Goal: Task Accomplishment & Management: Manage account settings

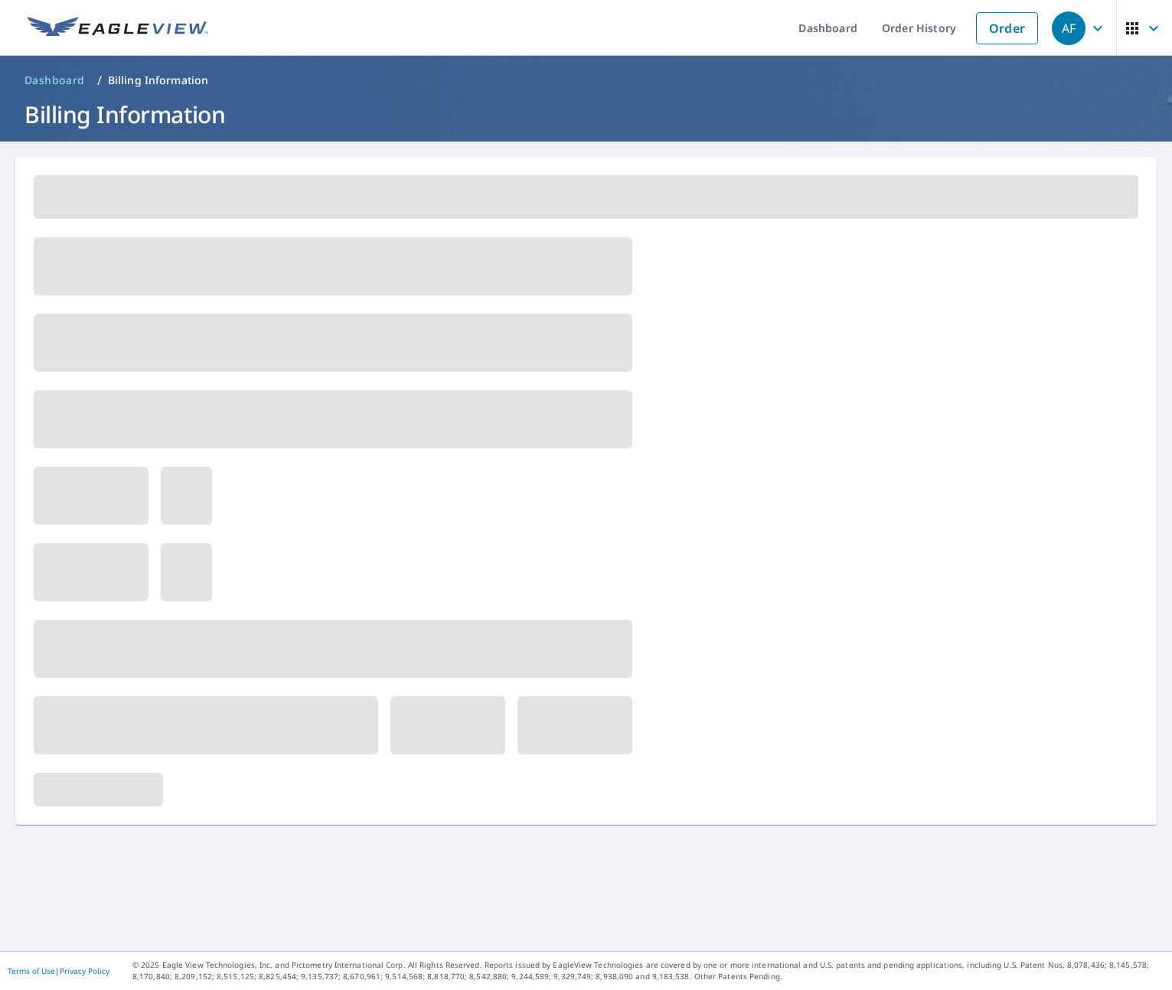
click at [122, 332] on span at bounding box center [333, 343] width 599 height 58
click at [134, 260] on span at bounding box center [333, 266] width 599 height 58
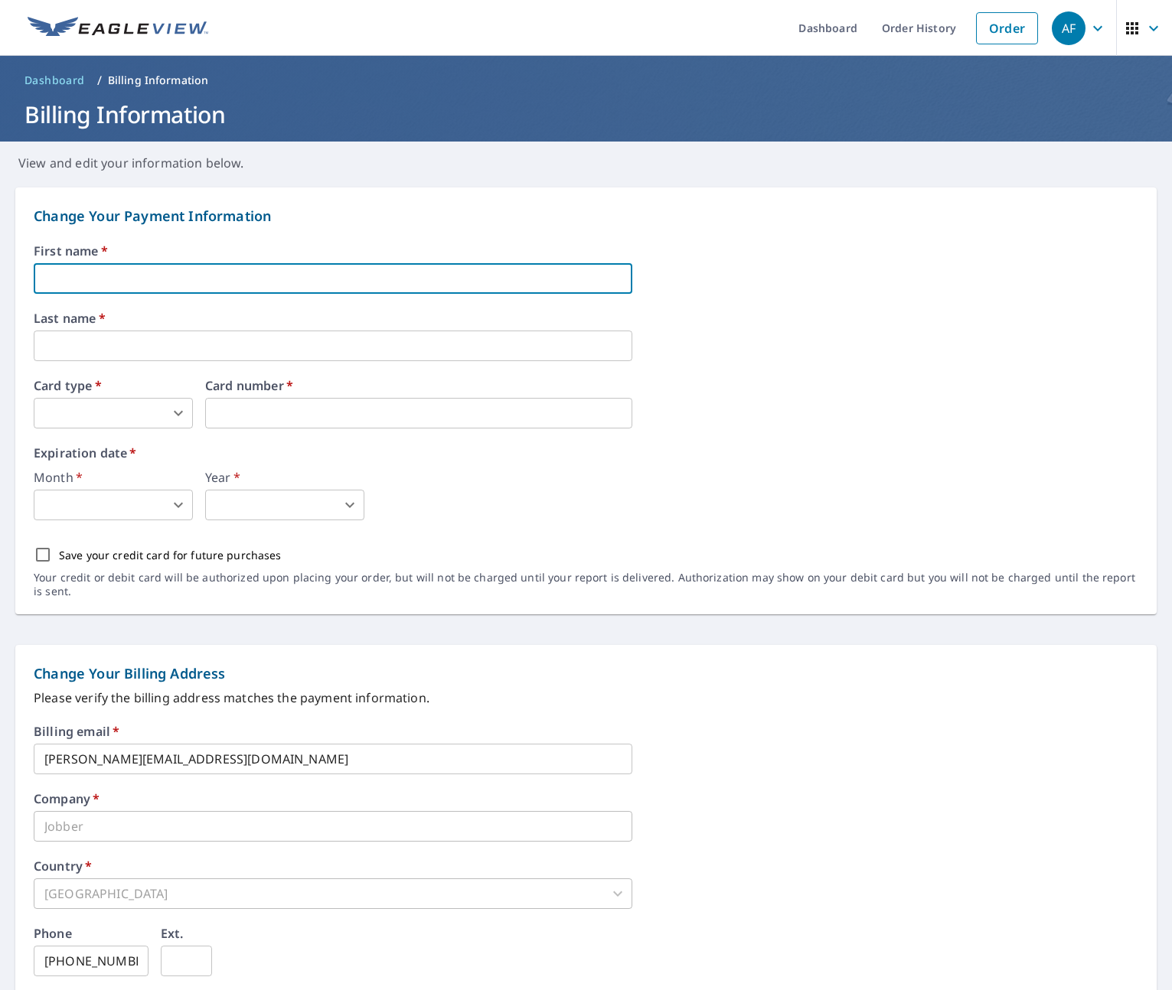
drag, startPoint x: 136, startPoint y: 282, endPoint x: 128, endPoint y: 276, distance: 10.0
click at [136, 281] on input "text" at bounding box center [333, 278] width 599 height 31
type input "[PERSON_NAME]"
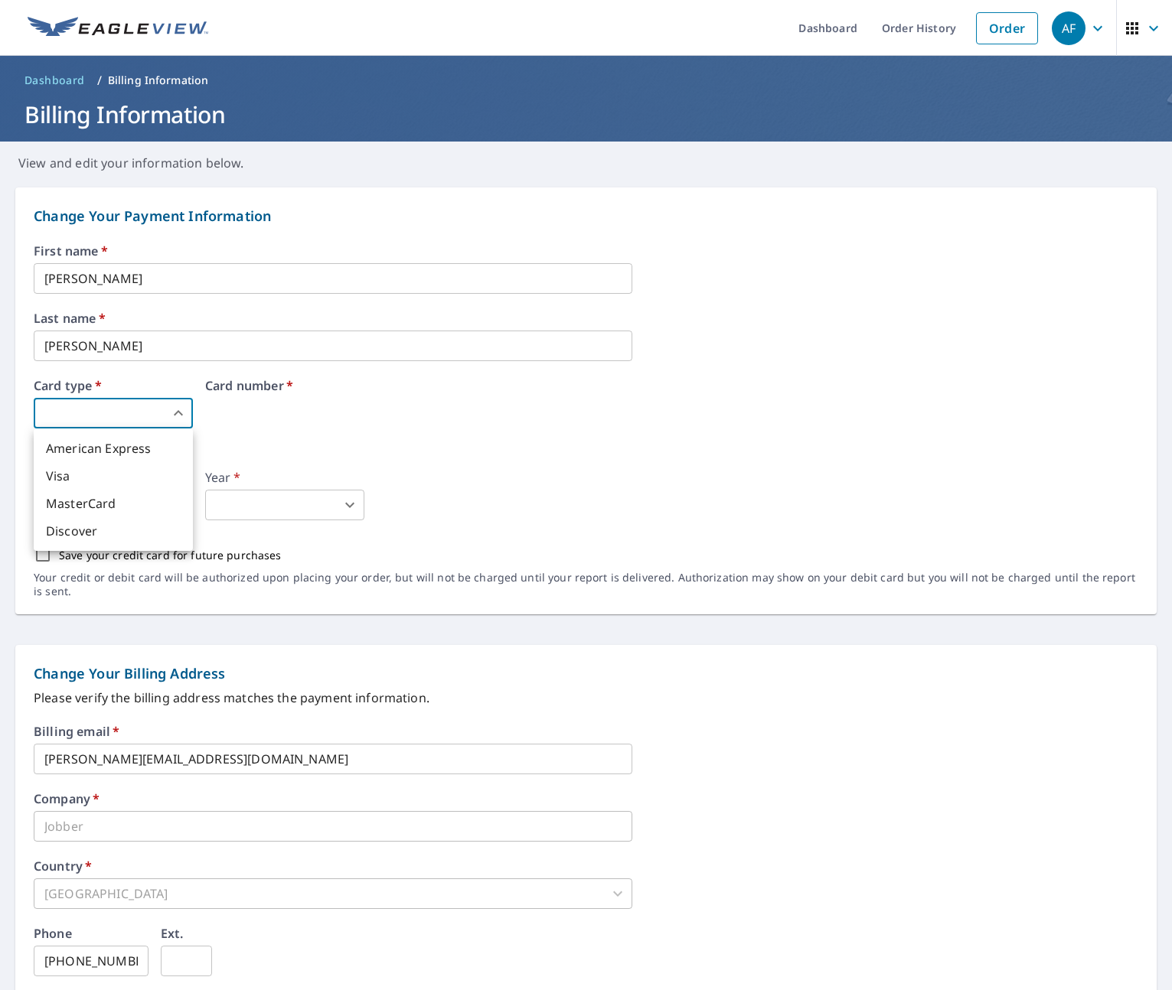
click at [139, 426] on body "AF AF Dashboard Order History Order AF Dashboard / Billing Information Billing …" at bounding box center [586, 495] width 1172 height 990
click at [106, 481] on li "Visa" at bounding box center [113, 476] width 159 height 28
type input "2"
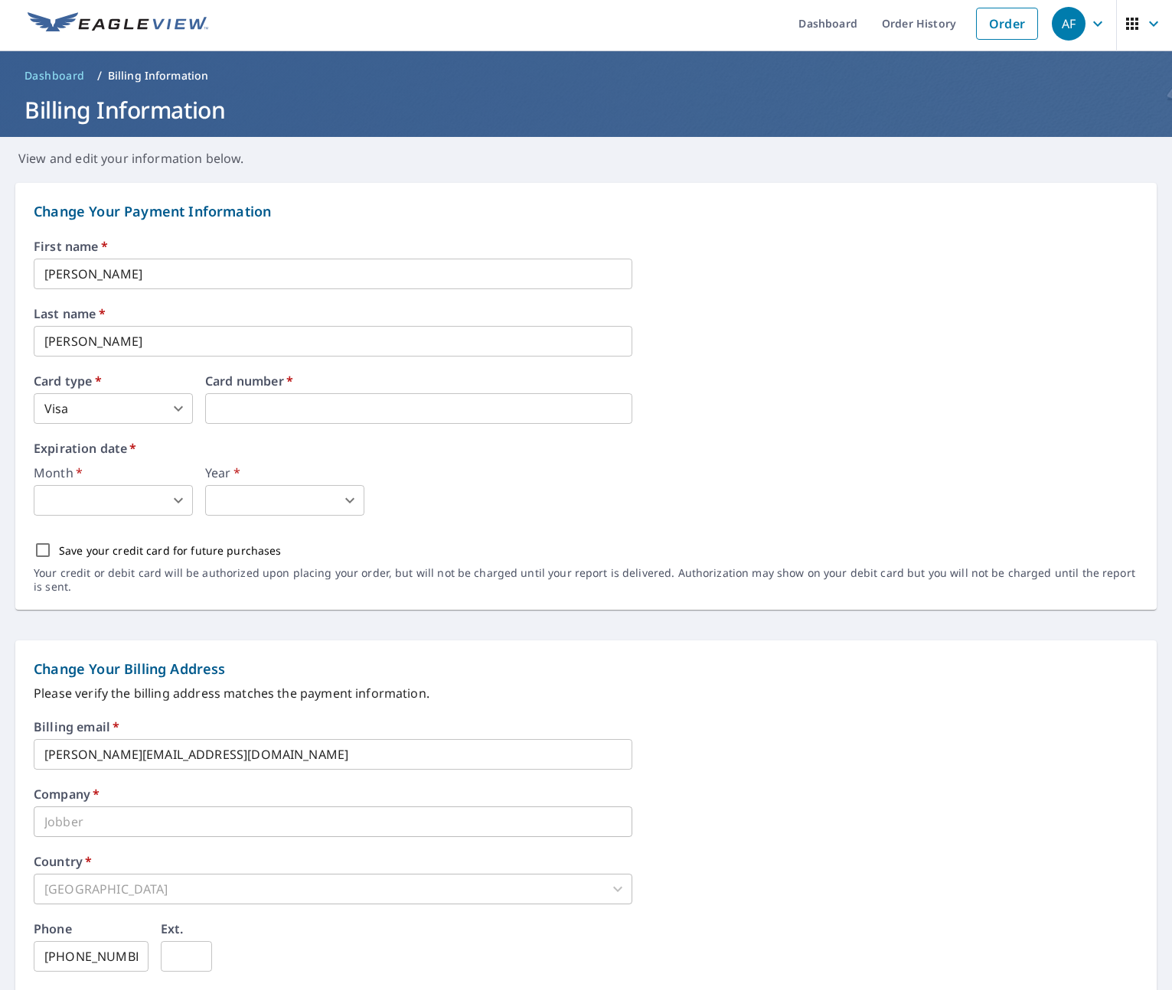
scroll to position [17, 0]
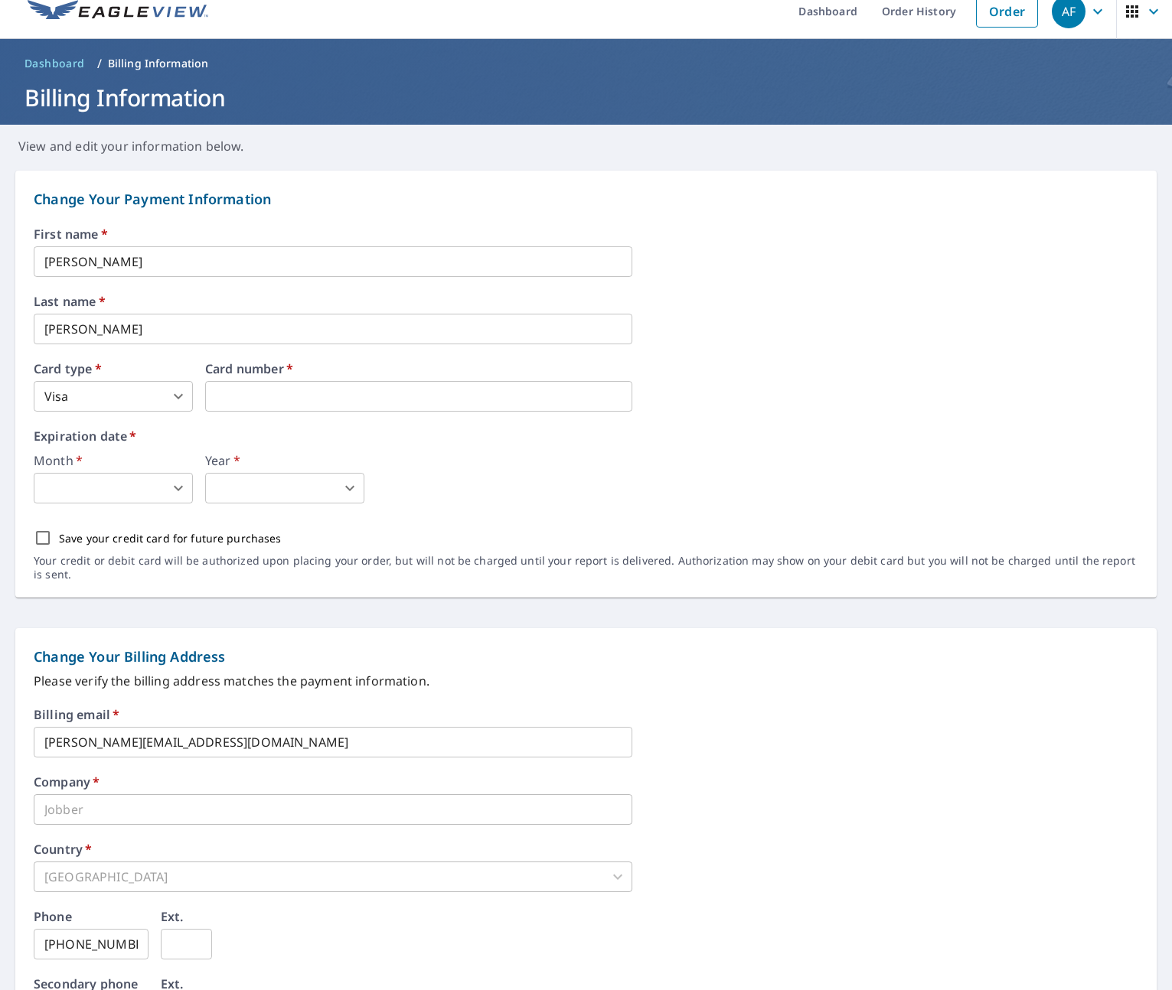
click at [93, 509] on div "First name   * [PERSON_NAME] ​ Last name   * [PERSON_NAME] ​ Card type   * Visa…" at bounding box center [586, 413] width 1105 height 370
drag, startPoint x: 96, startPoint y: 507, endPoint x: 95, endPoint y: 496, distance: 11.5
click at [94, 503] on div "First name   * [PERSON_NAME] ​ Last name   * [PERSON_NAME] ​ Card type   * Visa…" at bounding box center [586, 413] width 1105 height 370
click at [95, 497] on body "AF AF Dashboard Order History Order AF Dashboard / Billing Information Billing …" at bounding box center [586, 495] width 1172 height 990
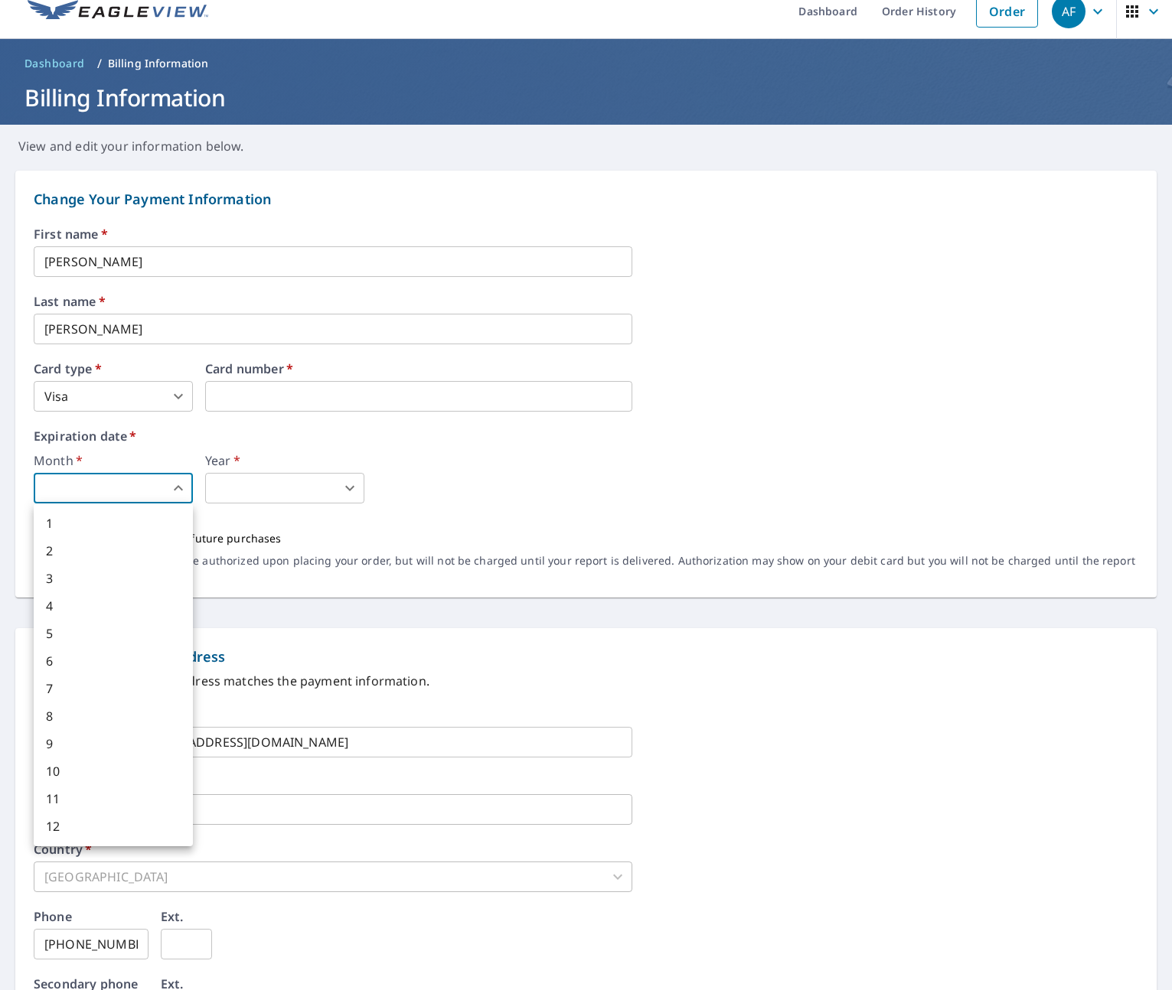
click at [99, 655] on li "6" at bounding box center [113, 662] width 159 height 28
type input "6"
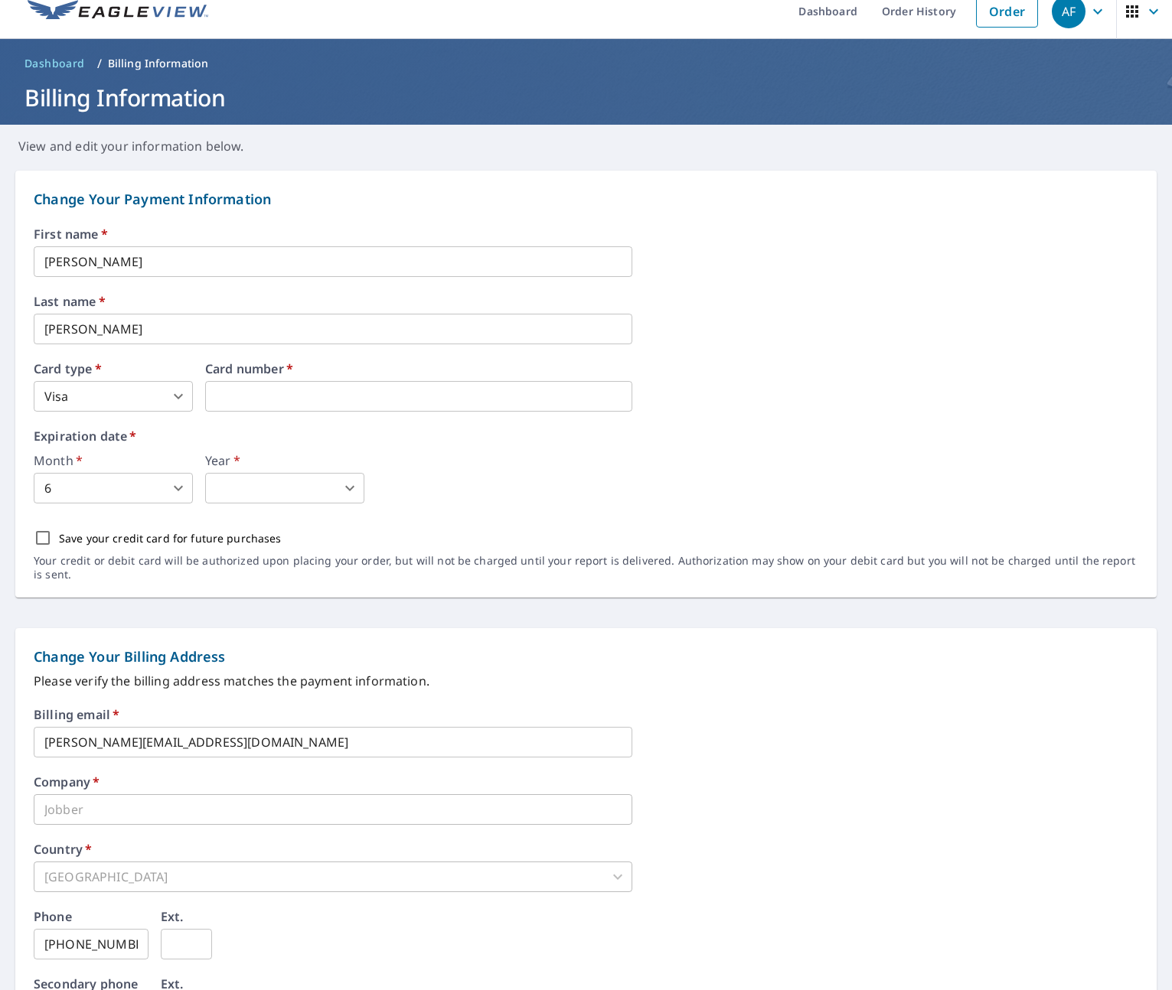
drag, startPoint x: 317, startPoint y: 466, endPoint x: 318, endPoint y: 474, distance: 7.7
click at [318, 476] on body "AF AF Dashboard Order History Order AF Dashboard / Billing Information Billing …" at bounding box center [586, 495] width 1172 height 990
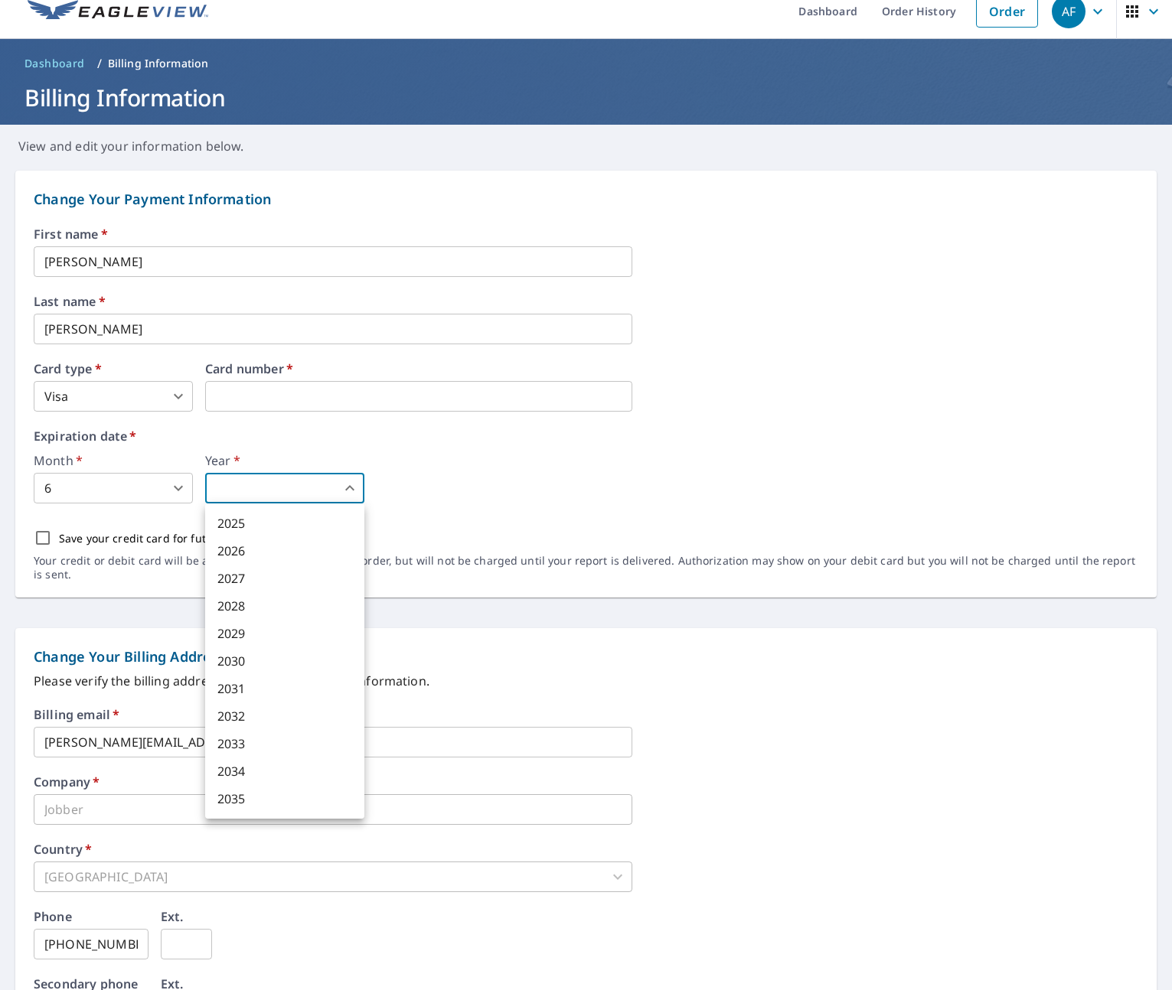
click at [255, 580] on li "2027" at bounding box center [284, 579] width 159 height 28
type input "2027"
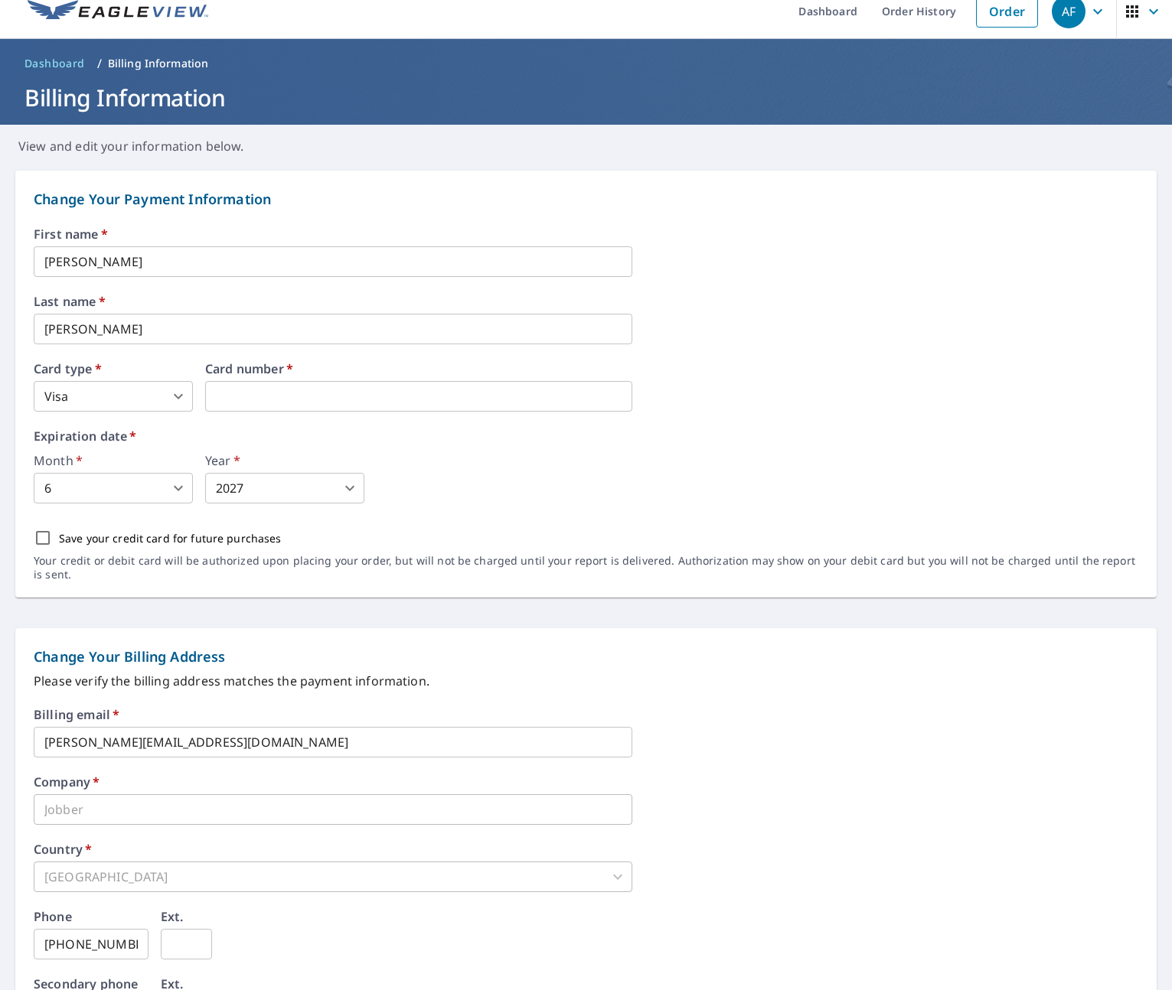
click at [175, 566] on div "2025 2026 2027 2028 2029 2030 2031 2032 2033 2034 2035" at bounding box center [586, 495] width 1172 height 990
click at [82, 542] on p "Save your credit card for future purchases" at bounding box center [170, 538] width 223 height 16
click at [59, 542] on input "Save your credit card for future purchases" at bounding box center [43, 538] width 32 height 32
checkbox input "true"
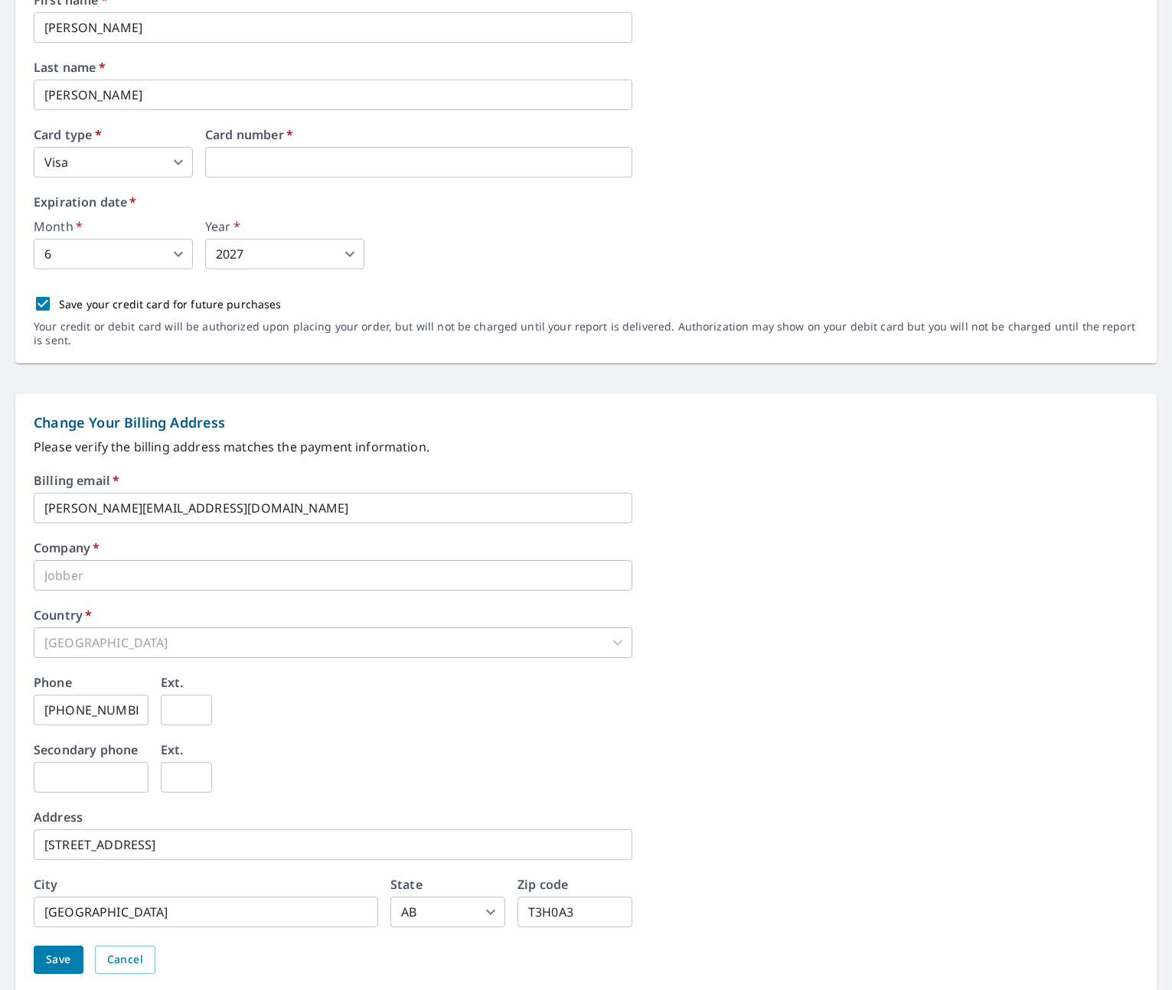
scroll to position [308, 0]
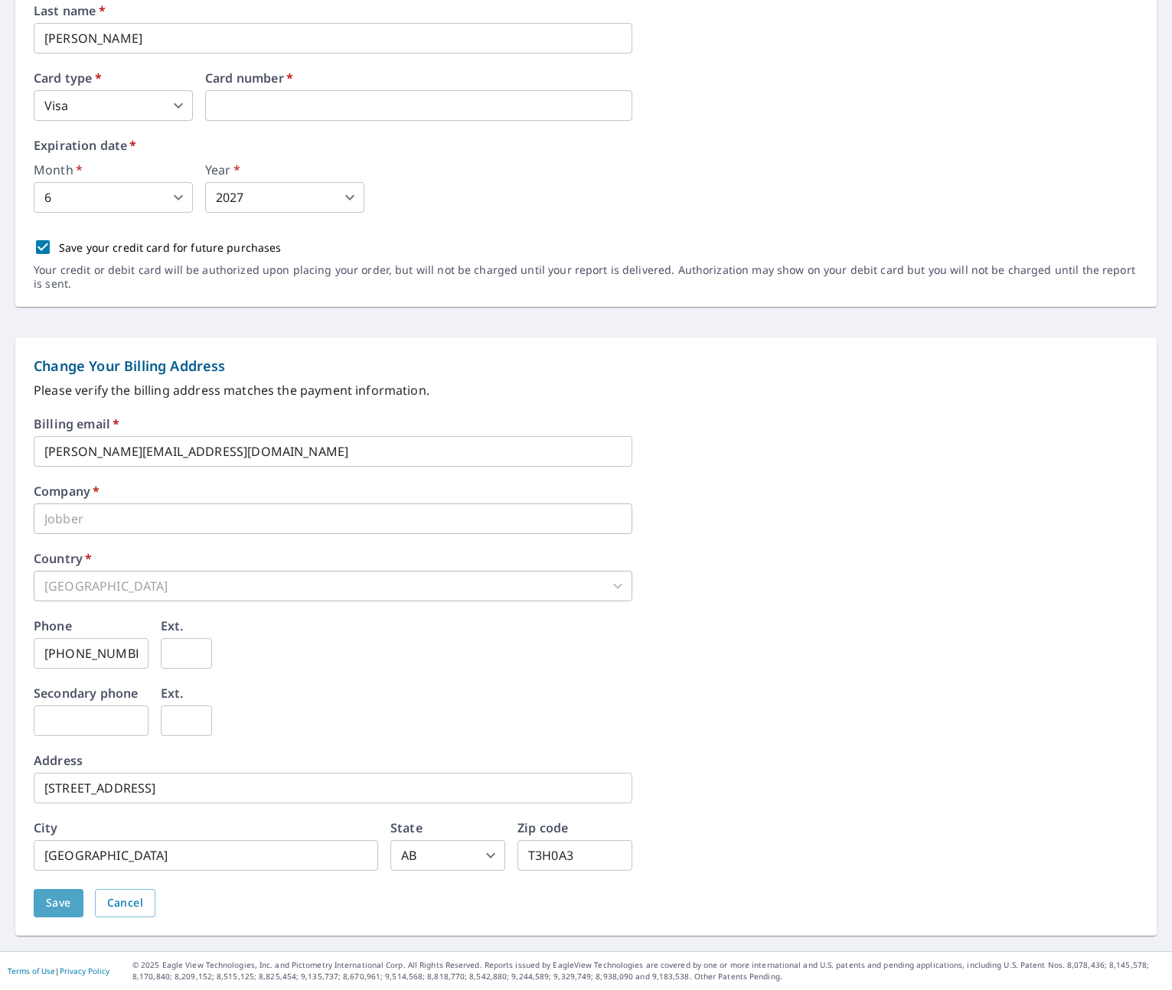
click at [70, 896] on span "Save" at bounding box center [58, 903] width 25 height 19
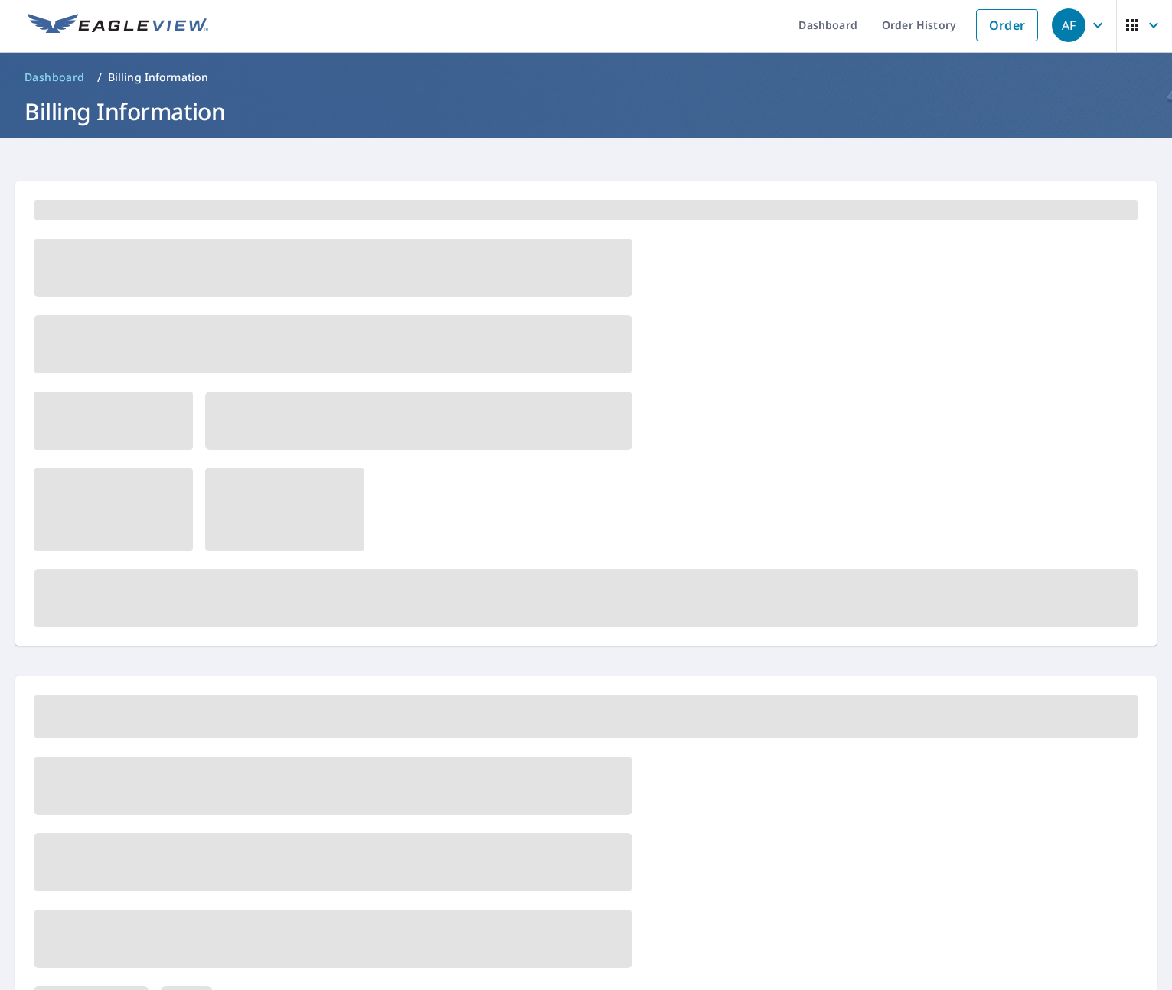
scroll to position [0, 0]
